Goal: Information Seeking & Learning: Learn about a topic

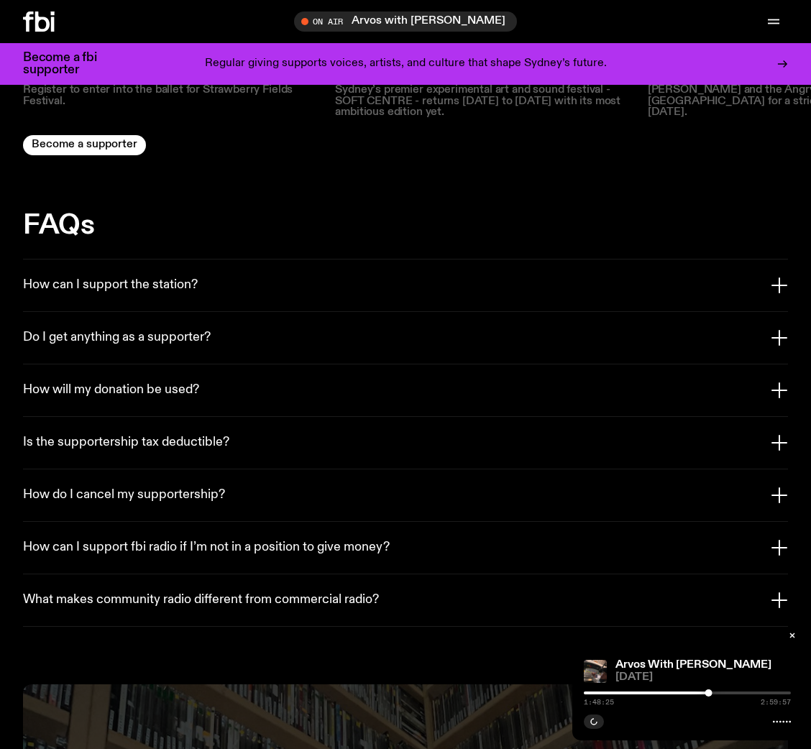
scroll to position [2976, 0]
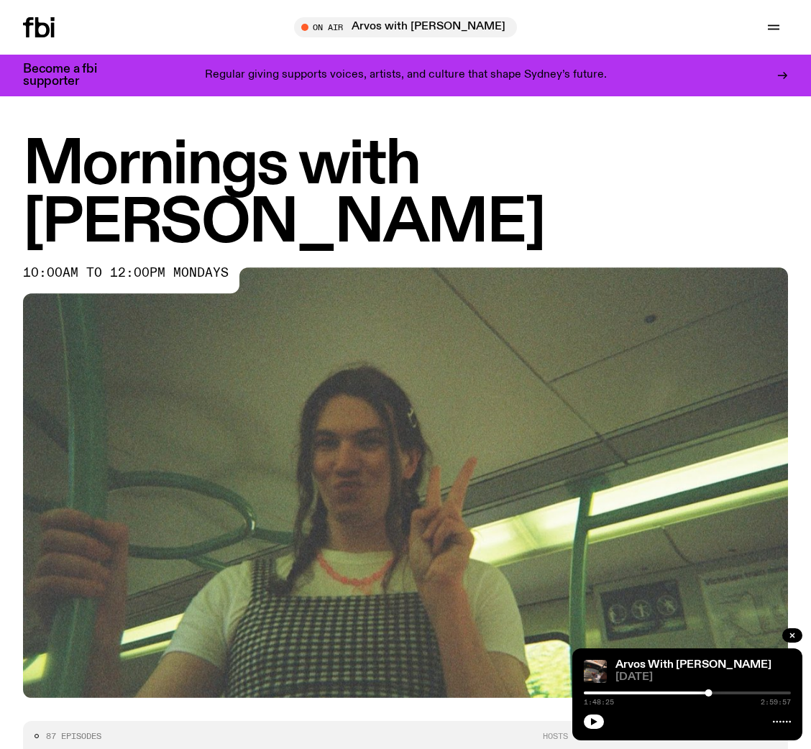
click at [58, 29] on div at bounding box center [57, 27] width 69 height 20
click at [38, 32] on icon at bounding box center [39, 27] width 32 height 20
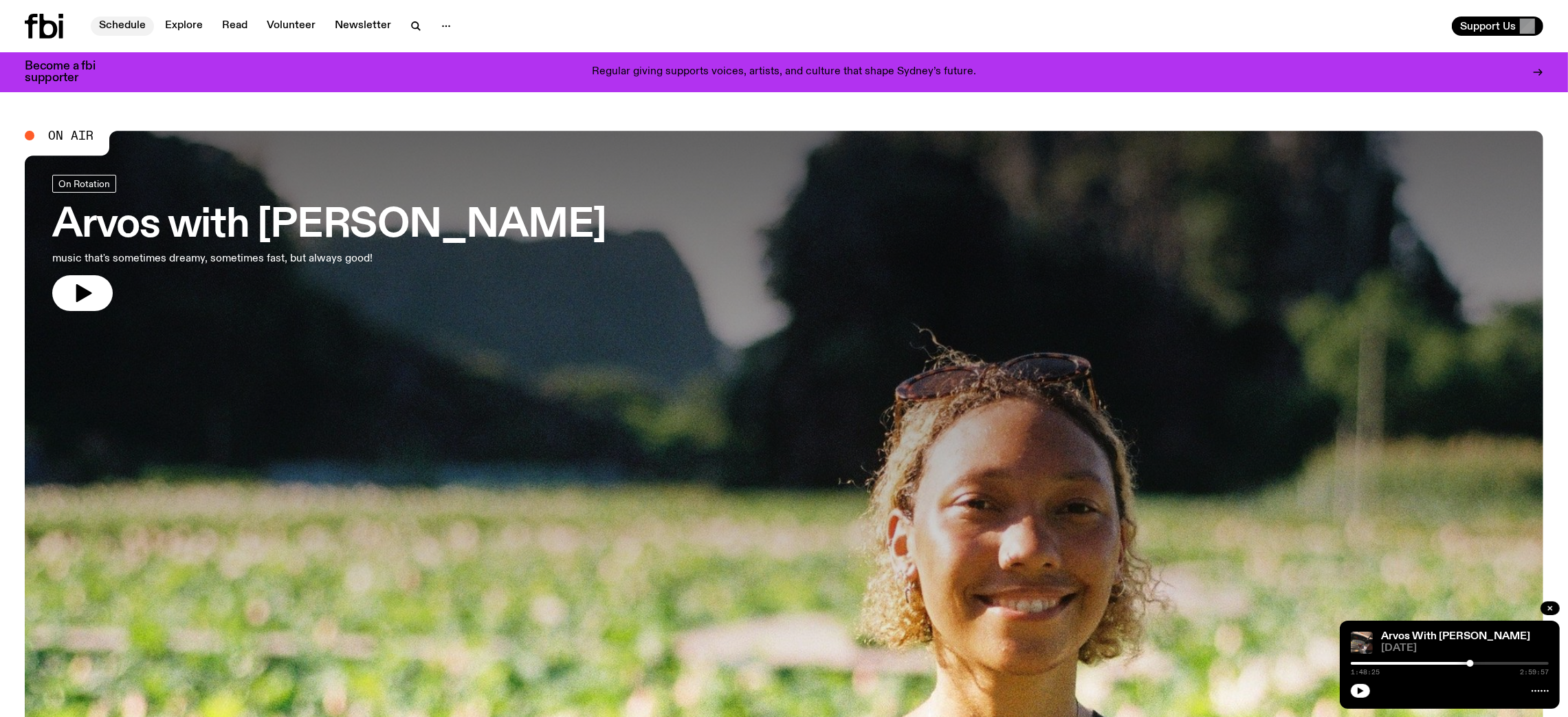
click at [114, 24] on link "Schedule" at bounding box center [122, 26] width 63 height 19
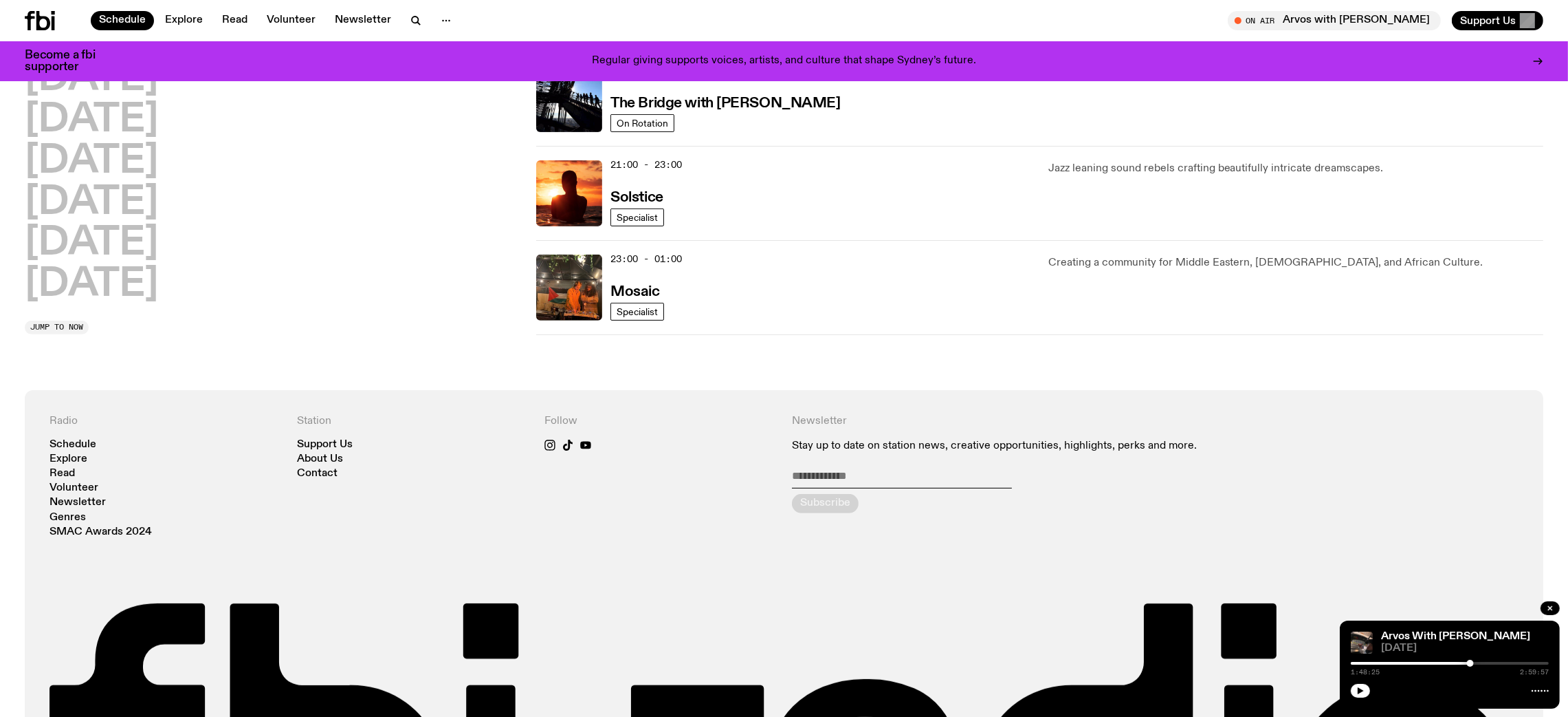
scroll to position [743, 0]
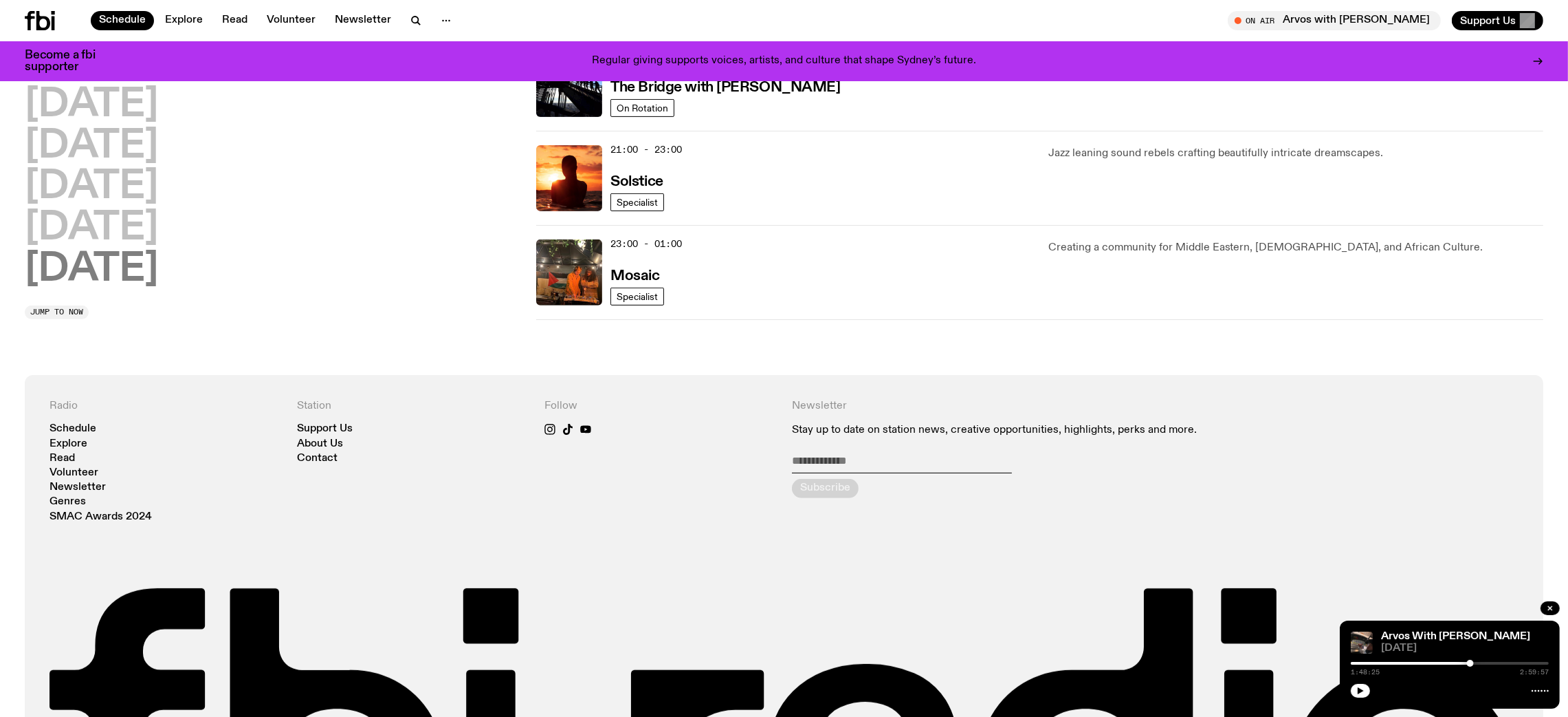
click at [119, 277] on h2 "Sunday" at bounding box center [91, 270] width 133 height 38
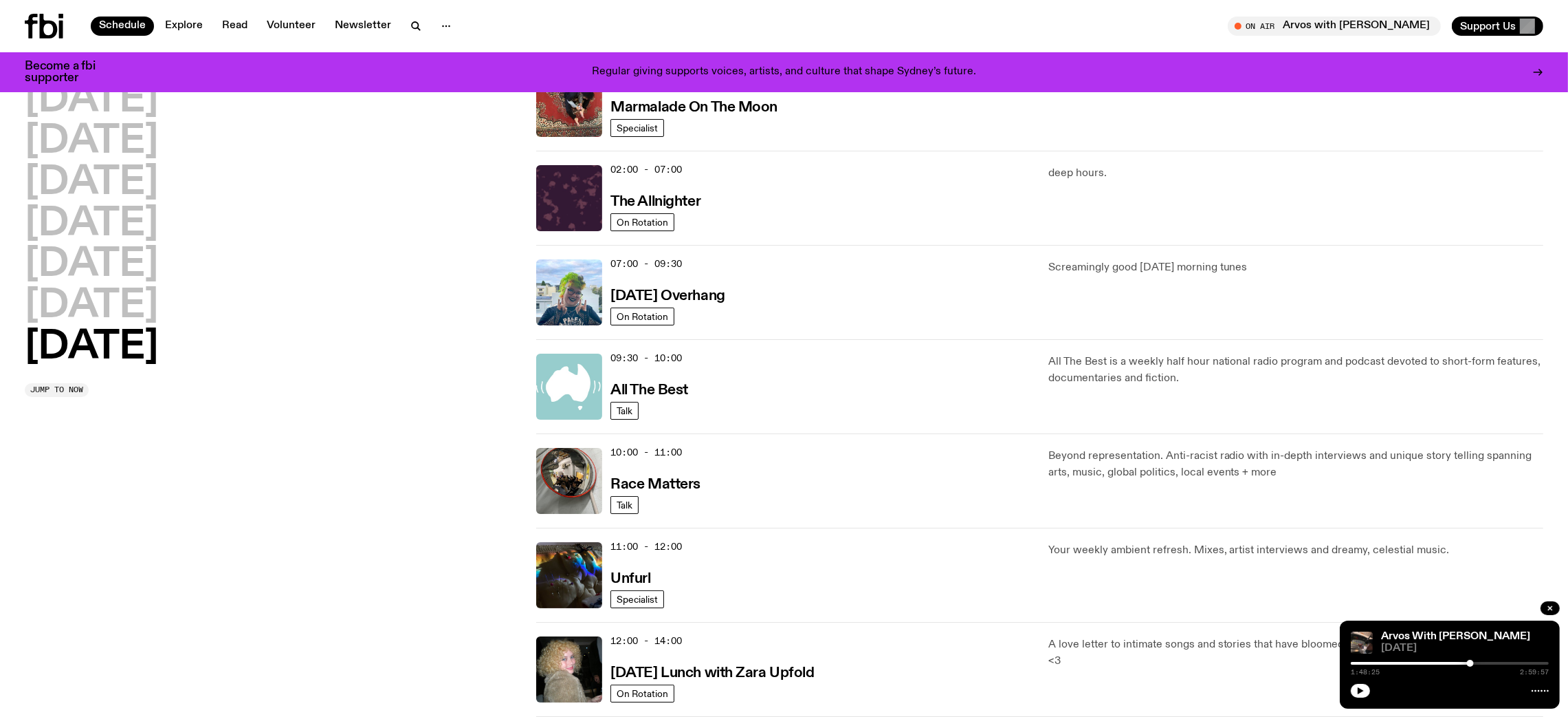
scroll to position [0, 0]
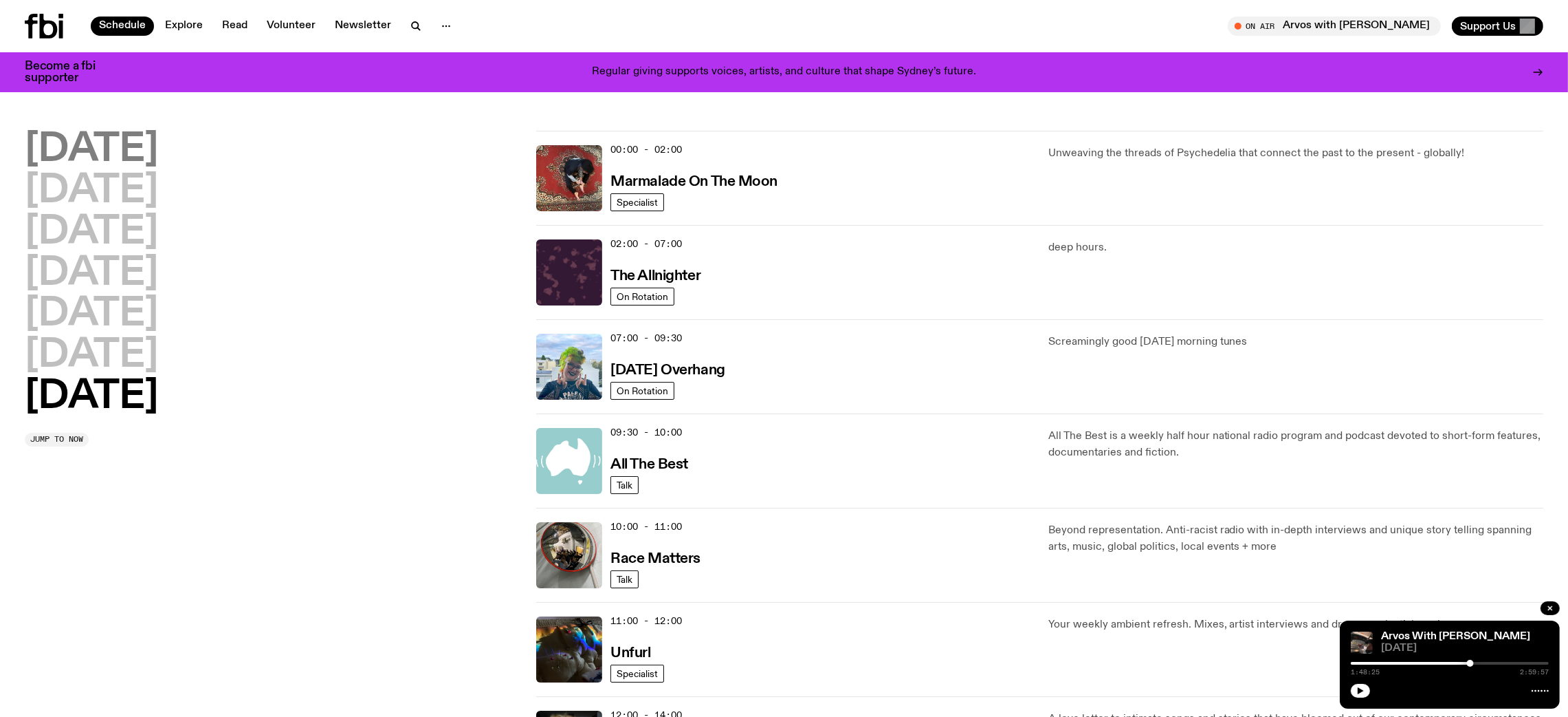
click at [118, 150] on h2 "Monday" at bounding box center [91, 150] width 133 height 38
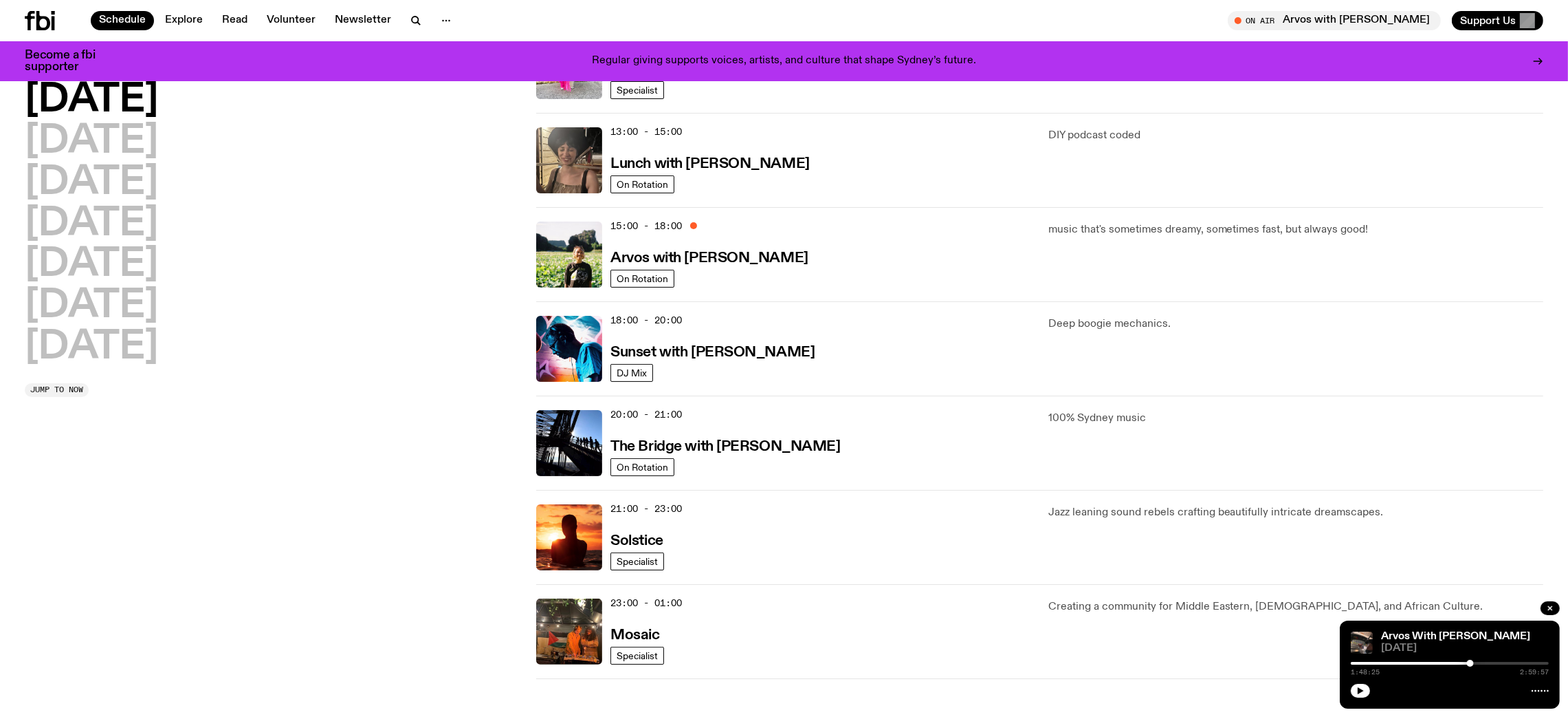
scroll to position [381, 0]
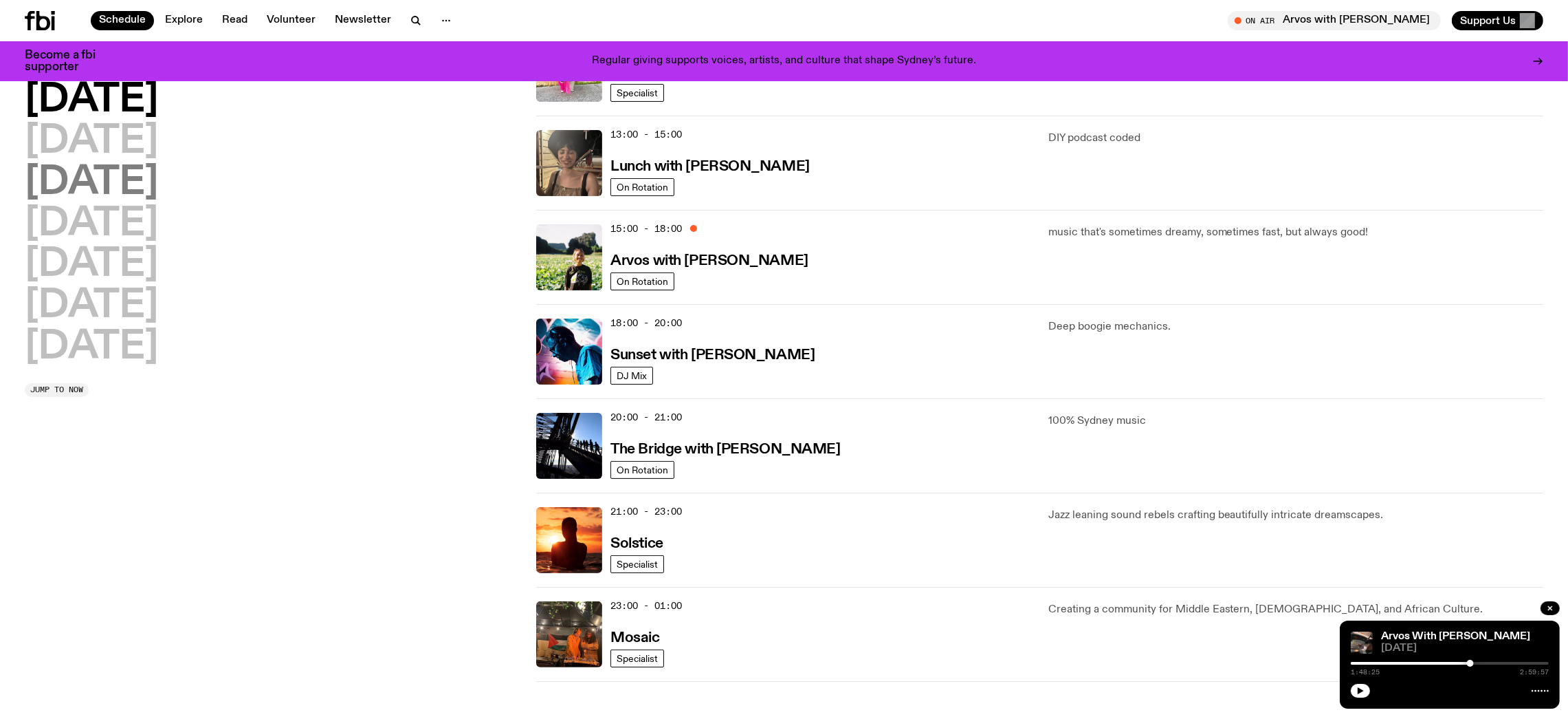
click at [146, 171] on h2 "Wednesday" at bounding box center [91, 183] width 133 height 38
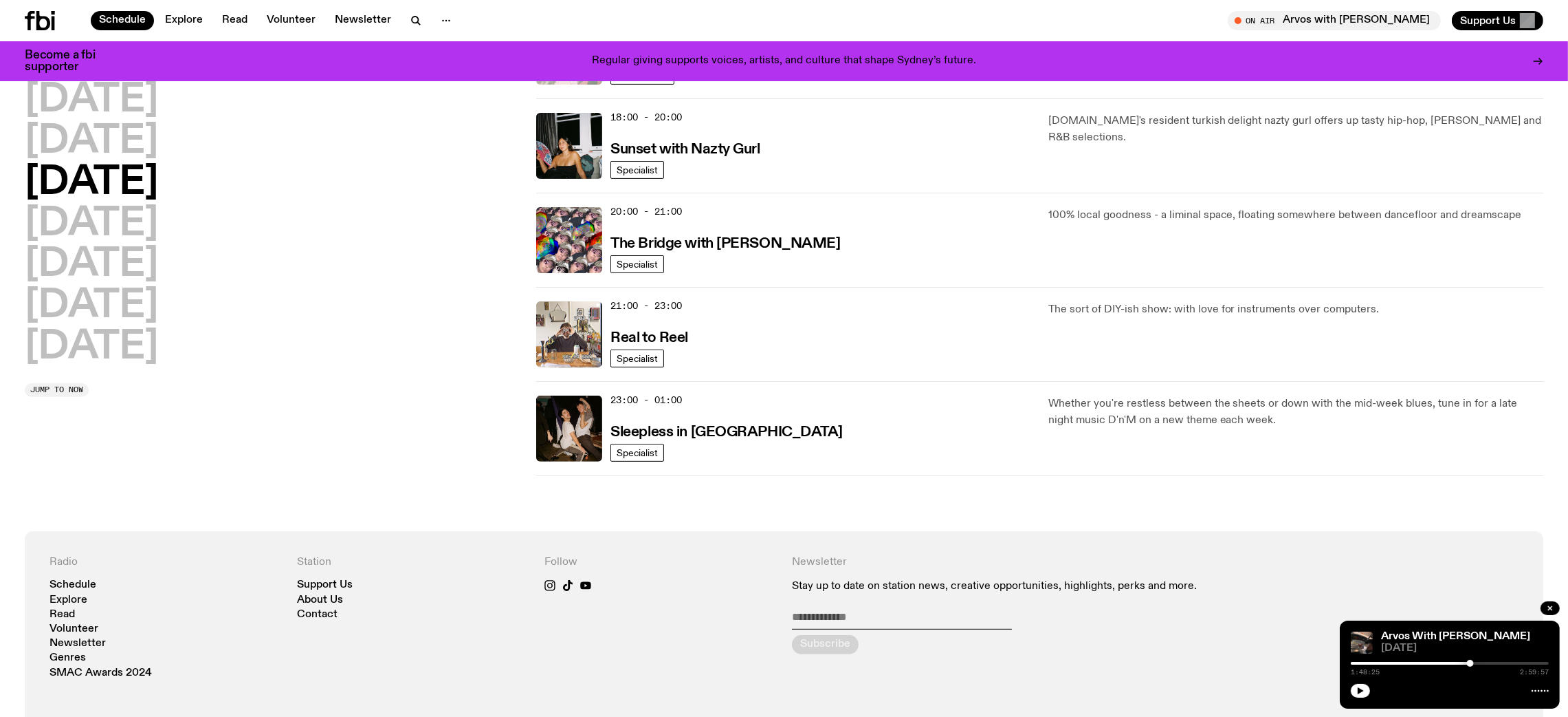
scroll to position [0, 0]
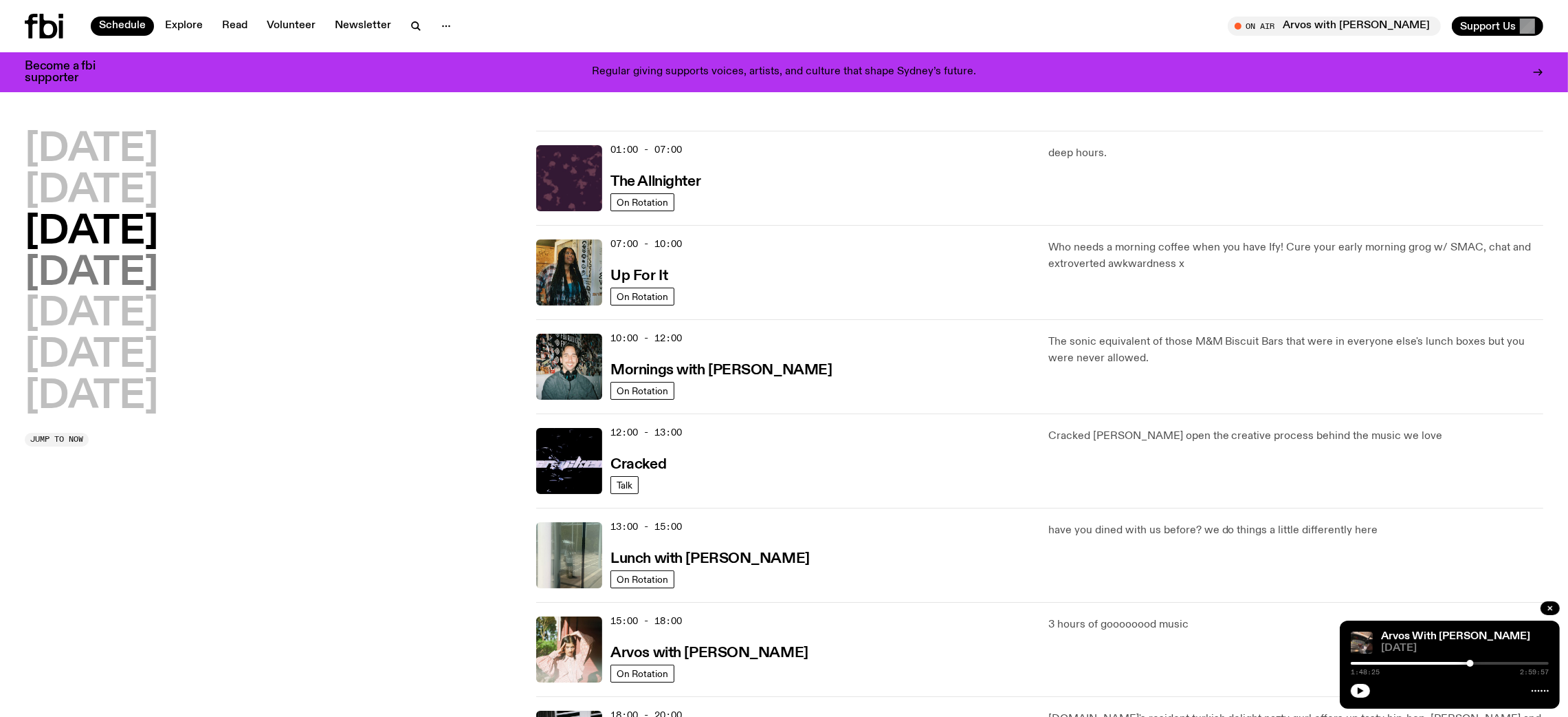
click at [33, 287] on h2 "Thursday" at bounding box center [91, 274] width 133 height 38
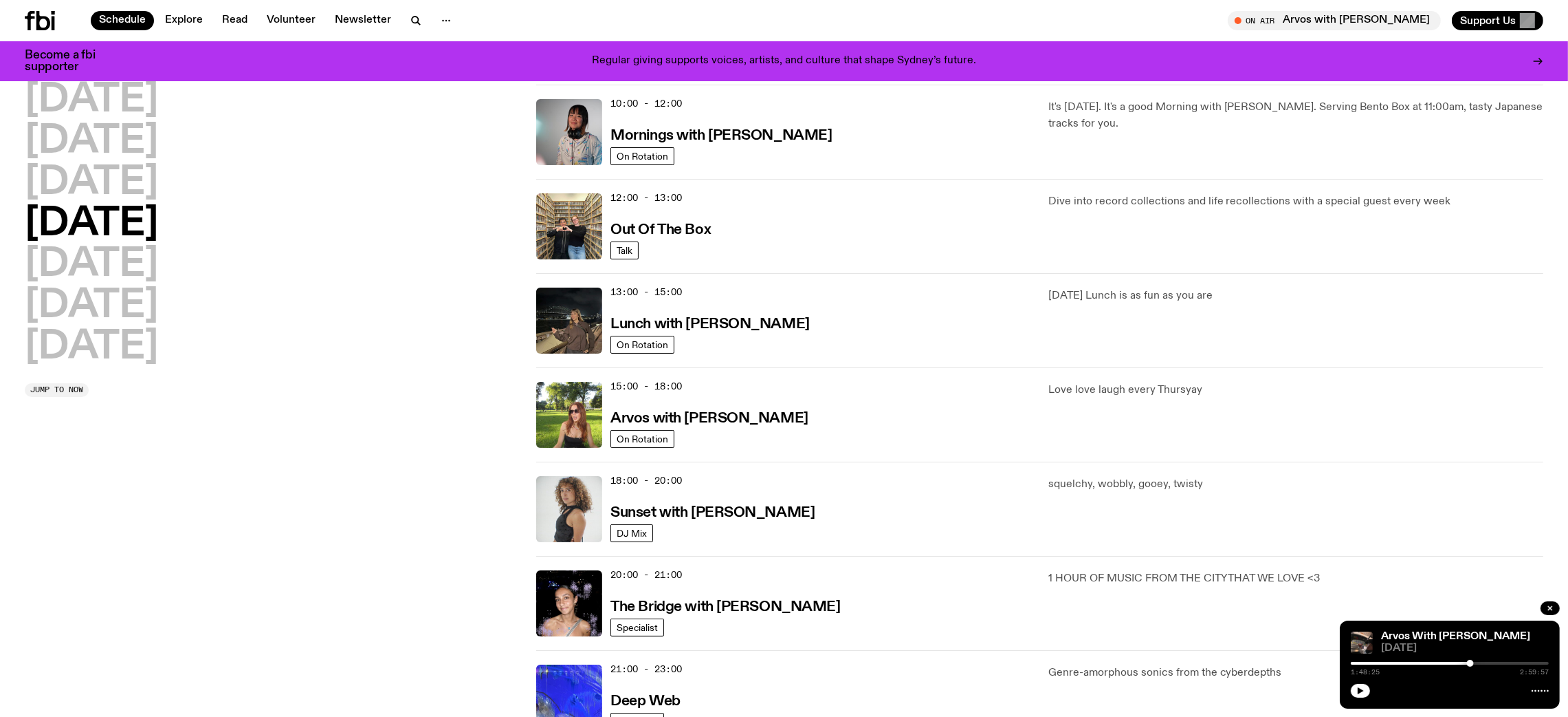
scroll to position [521, 0]
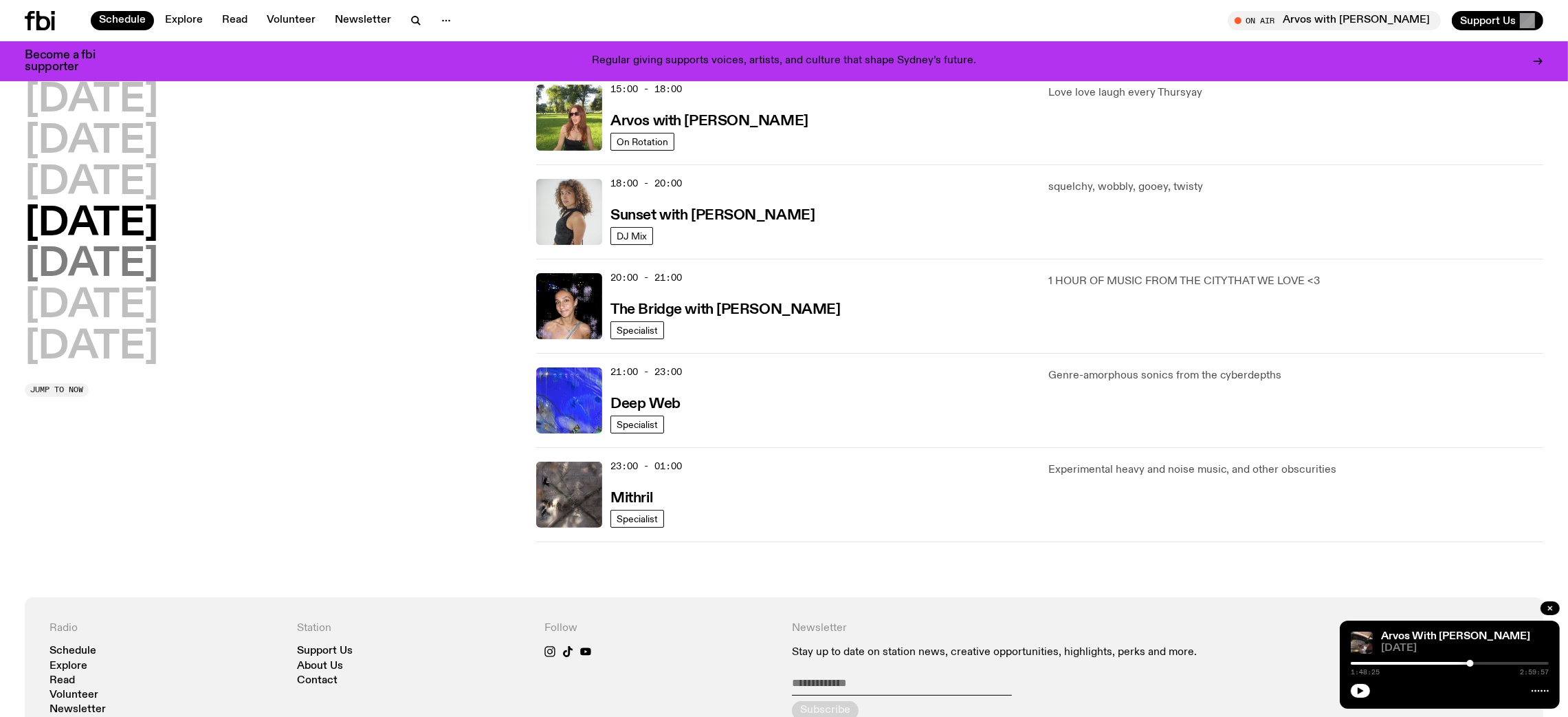
click at [114, 261] on h2 "Friday" at bounding box center [91, 265] width 133 height 38
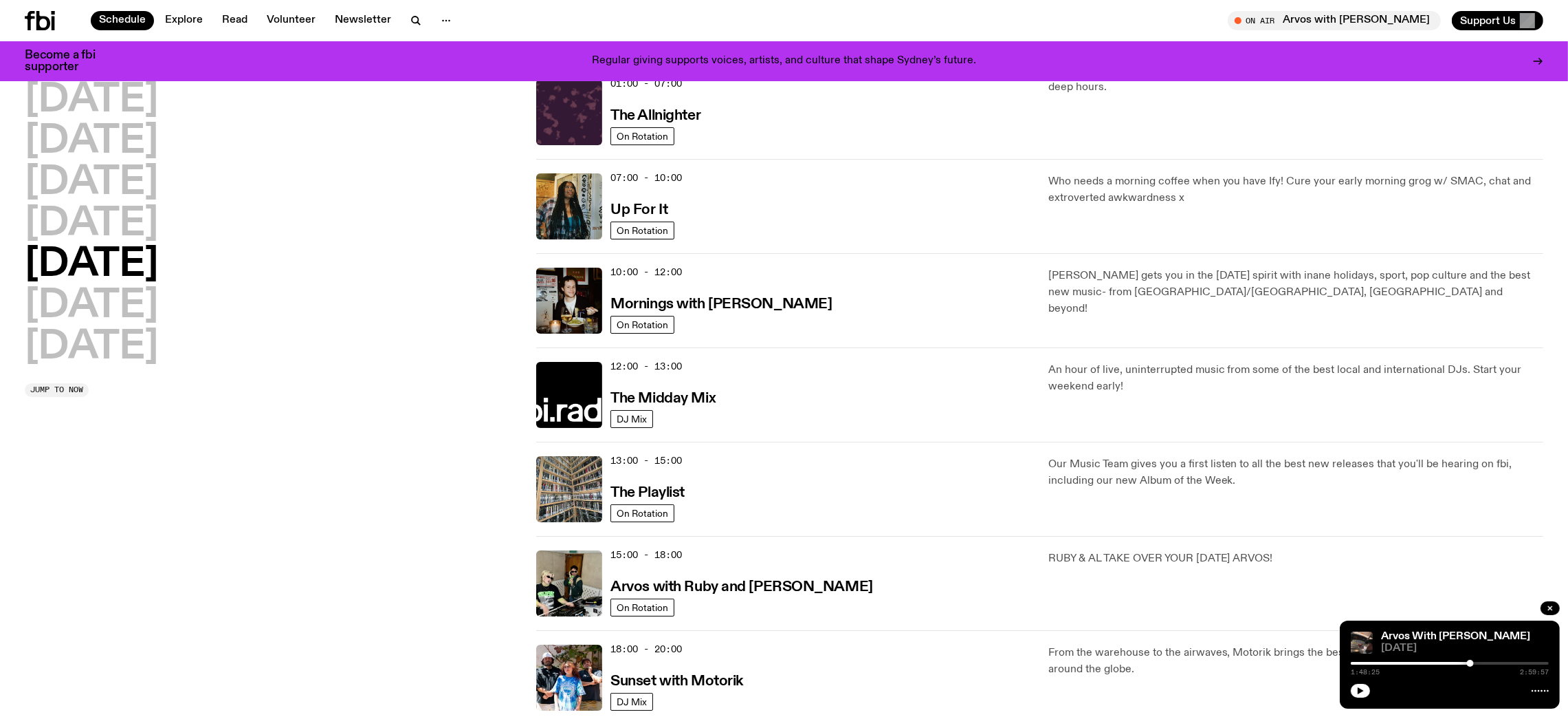
scroll to position [38, 0]
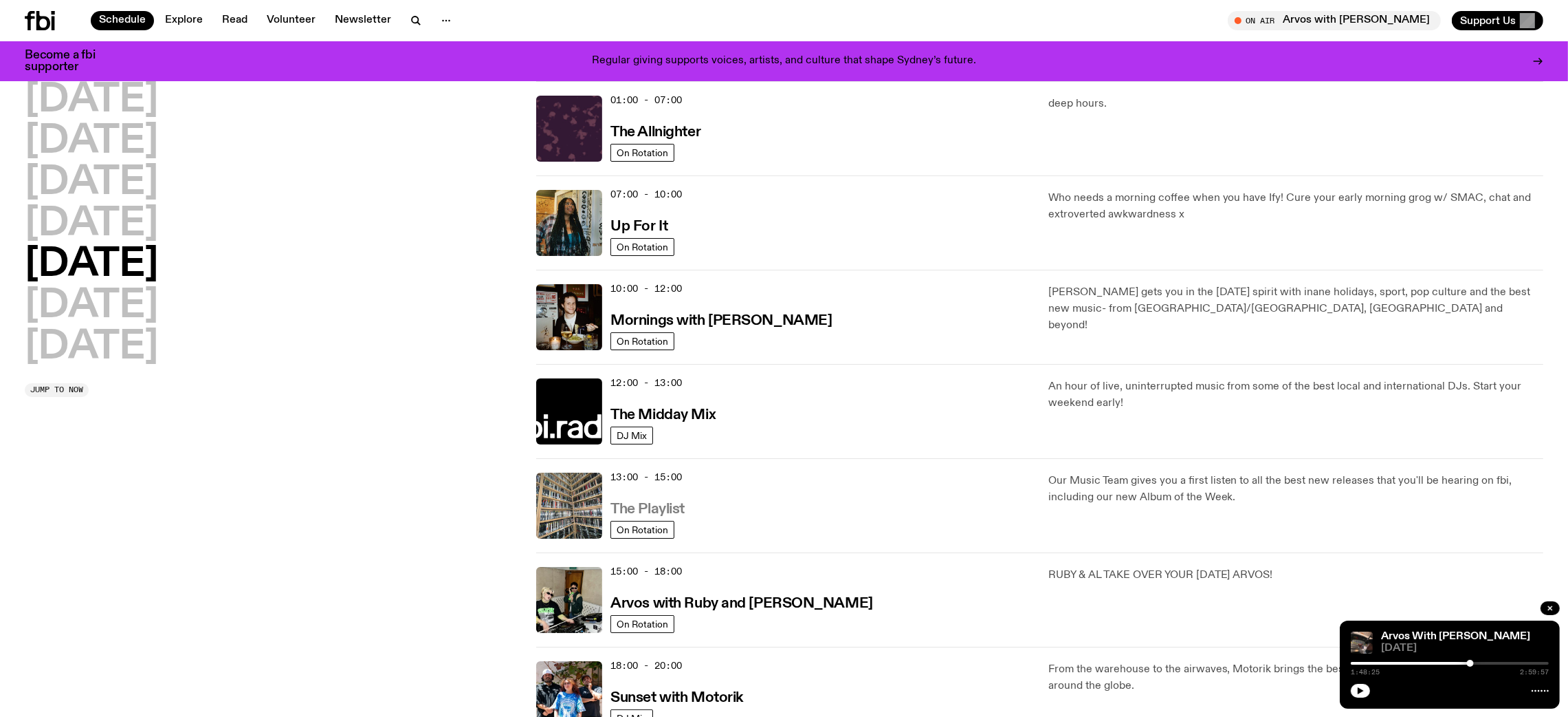
click at [655, 506] on h3 "The Playlist" at bounding box center [648, 509] width 75 height 14
